Goal: Task Accomplishment & Management: Manage account settings

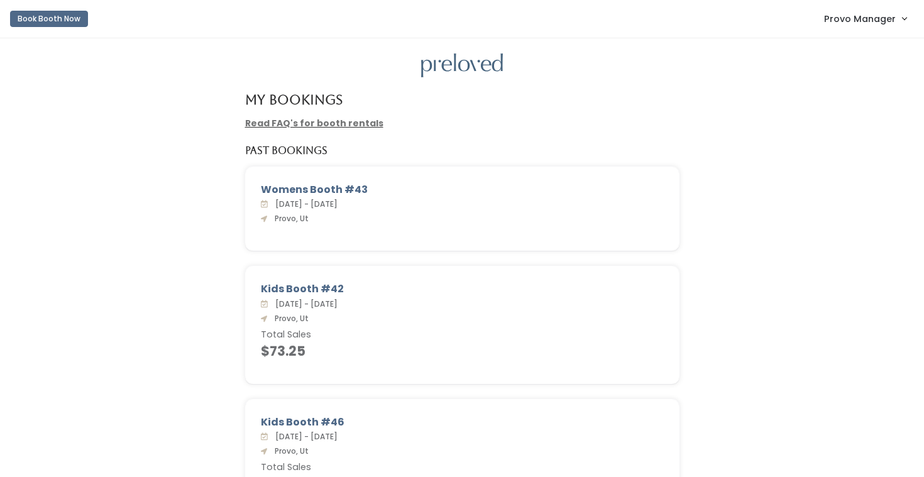
click at [848, 27] on link "Provo Manager" at bounding box center [864, 18] width 107 height 27
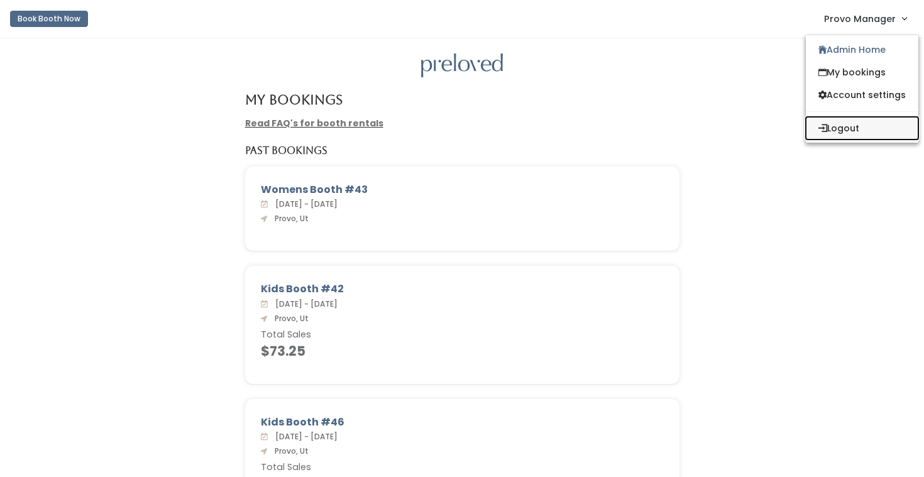
click at [843, 132] on button "Logout" at bounding box center [862, 128] width 112 height 23
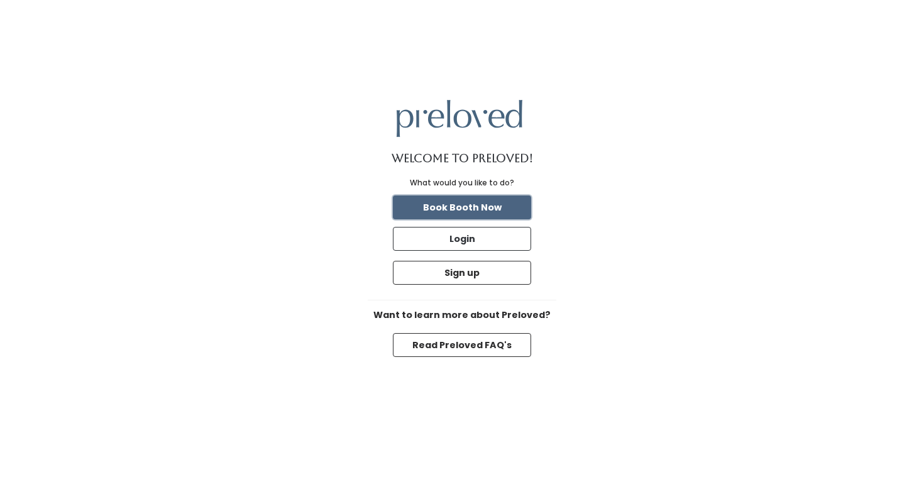
click at [473, 211] on button "Book Booth Now" at bounding box center [462, 207] width 138 height 24
